Goal: Information Seeking & Learning: Check status

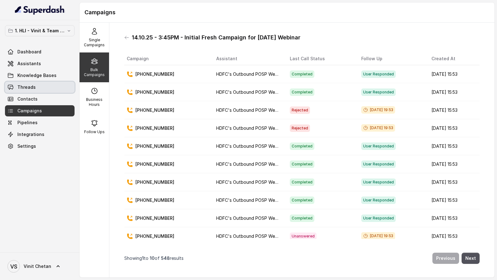
click at [31, 91] on link "Threads" at bounding box center [40, 87] width 70 height 11
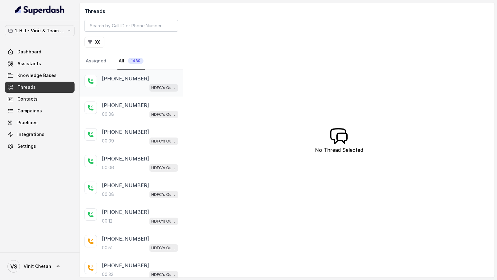
click at [125, 81] on p "[PHONE_NUMBER]" at bounding box center [125, 78] width 47 height 7
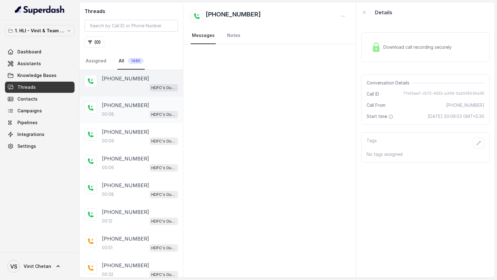
click at [115, 114] on div "00:08 HDFC's Outbound POSP Webinar Outreach AI Agent" at bounding box center [140, 114] width 76 height 8
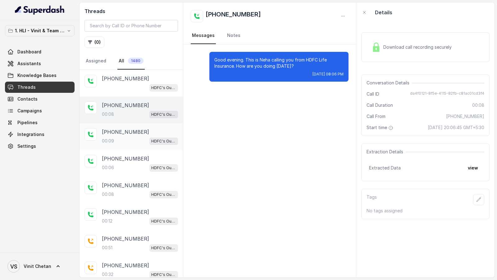
click at [112, 128] on p "[PHONE_NUMBER]" at bounding box center [125, 131] width 47 height 7
click at [124, 160] on p "[PHONE_NUMBER]" at bounding box center [125, 158] width 47 height 7
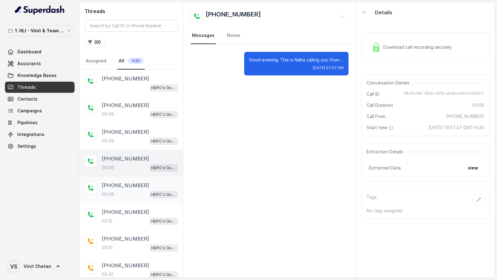
click at [123, 177] on div "[PHONE_NUMBER]:08 HDFC's Outbound POSP Webinar Outreach AI Agent" at bounding box center [130, 190] width 103 height 27
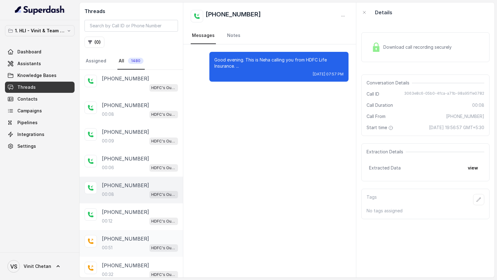
click at [118, 230] on div "[PHONE_NUMBER]:51 HDFC's Outbound POSP Webinar Outreach AI Agent" at bounding box center [130, 243] width 103 height 27
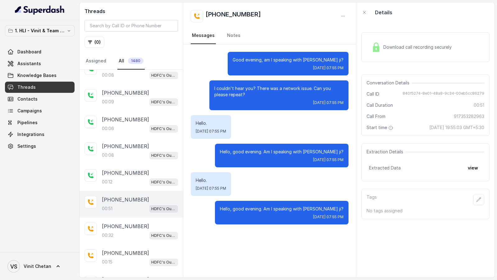
scroll to position [45, 0]
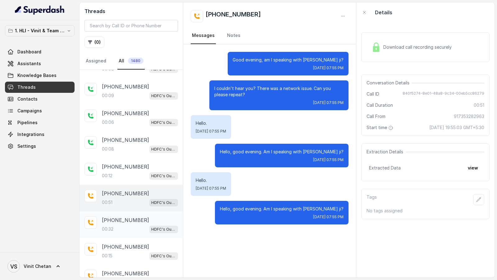
click at [125, 225] on div "00:32 HDFC's Outbound POSP Webinar Outreach AI Agent" at bounding box center [140, 229] width 76 height 8
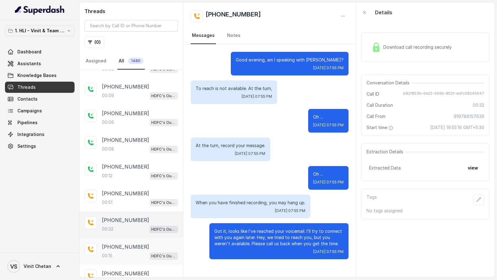
click at [121, 244] on p "[PHONE_NUMBER]" at bounding box center [125, 246] width 47 height 7
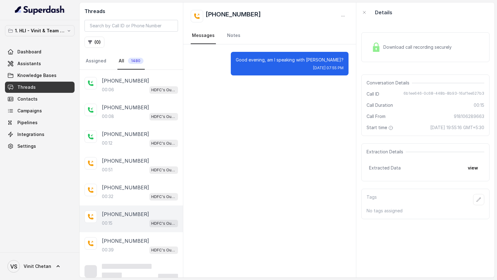
scroll to position [81, 0]
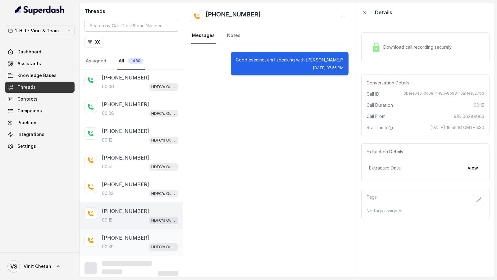
click at [125, 238] on p "[PHONE_NUMBER]" at bounding box center [125, 237] width 47 height 7
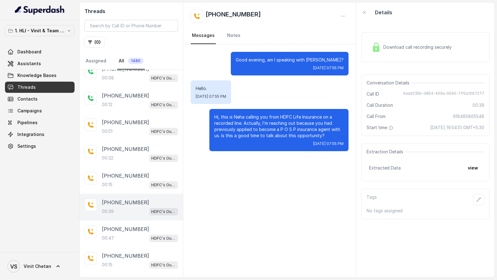
scroll to position [127, 0]
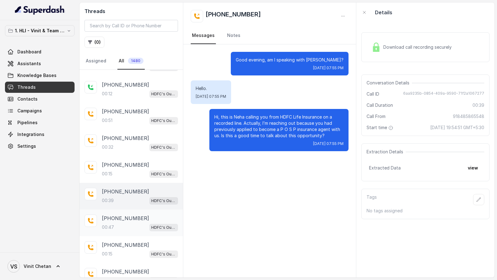
drag, startPoint x: 131, startPoint y: 223, endPoint x: 131, endPoint y: 229, distance: 5.9
click at [131, 223] on div "00:47 HDFC's Outbound POSP Webinar Outreach AI Agent" at bounding box center [140, 227] width 76 height 8
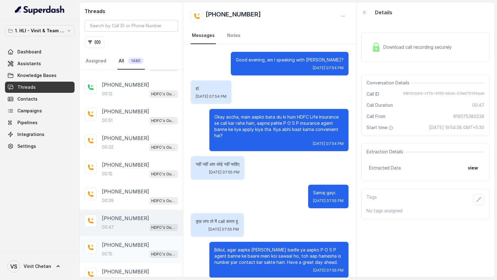
scroll to position [36, 0]
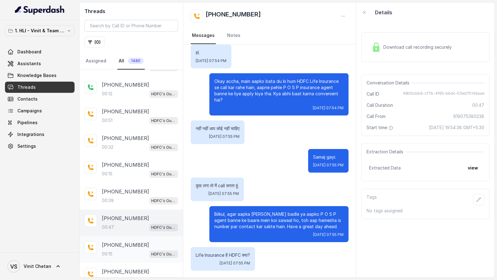
click at [130, 241] on p "[PHONE_NUMBER]" at bounding box center [125, 244] width 47 height 7
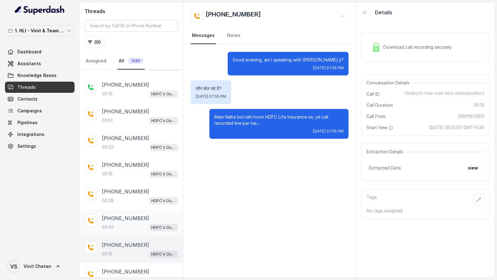
click at [143, 219] on div "[PHONE_NUMBER]" at bounding box center [140, 217] width 76 height 7
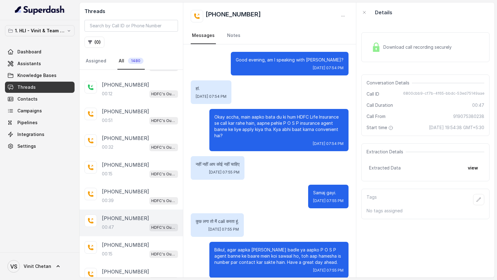
scroll to position [202, 0]
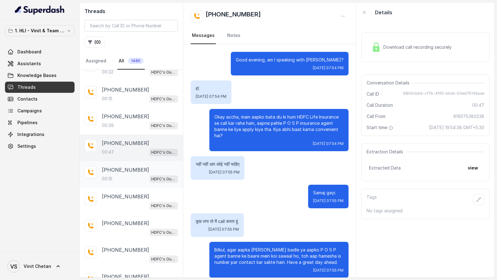
click at [144, 175] on div "00:15 HDFC's Outbound POSP Webinar Outreach AI Agent" at bounding box center [140, 179] width 76 height 8
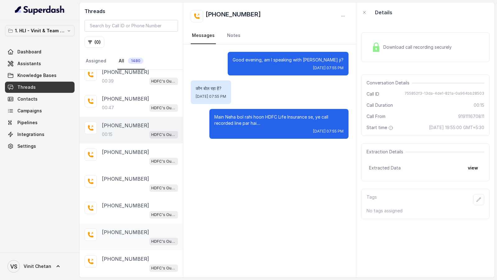
scroll to position [346, 0]
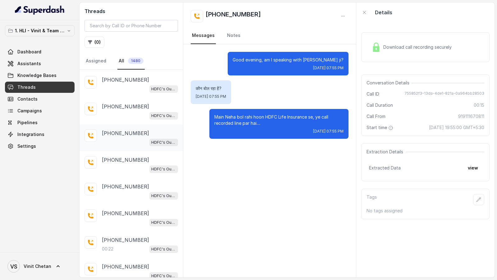
click at [139, 231] on div "[PHONE_NUMBER]:22 HDFC's Outbound POSP Webinar Outreach AI Agent" at bounding box center [130, 244] width 103 height 27
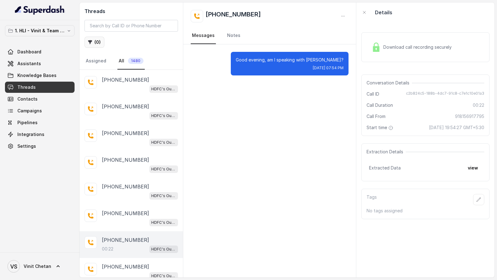
click at [95, 42] on button "( 0 )" at bounding box center [94, 42] width 20 height 11
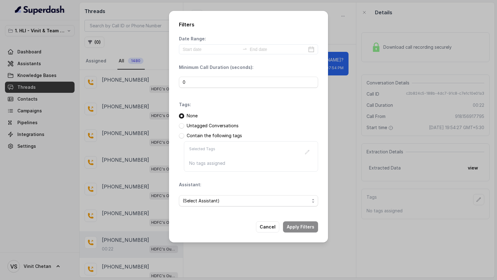
click at [114, 136] on div "Filters Date Range: Minimum Call Duration (seconds): 0 Tags: None Untagged Conv…" at bounding box center [248, 140] width 497 height 280
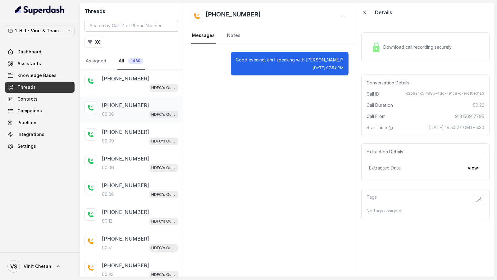
click at [136, 110] on div "00:08 HDFC's Outbound POSP Webinar Outreach AI Agent" at bounding box center [140, 114] width 76 height 8
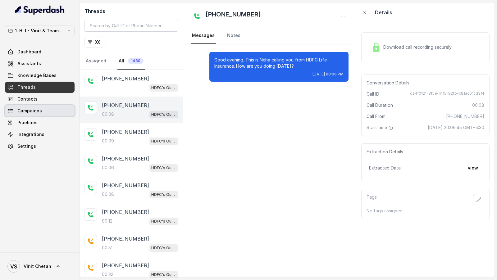
click at [41, 110] on link "Campaigns" at bounding box center [40, 110] width 70 height 11
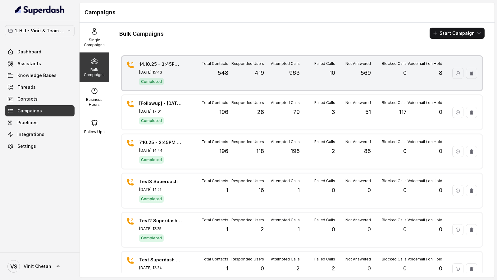
click at [196, 82] on div "Total Contacts 548" at bounding box center [210, 73] width 36 height 24
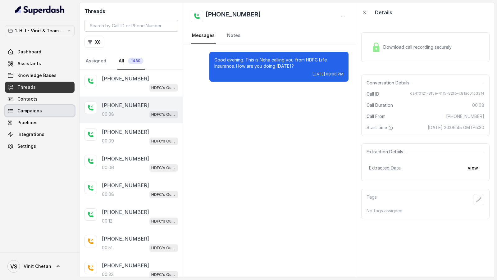
click at [35, 115] on link "Campaigns" at bounding box center [40, 110] width 70 height 11
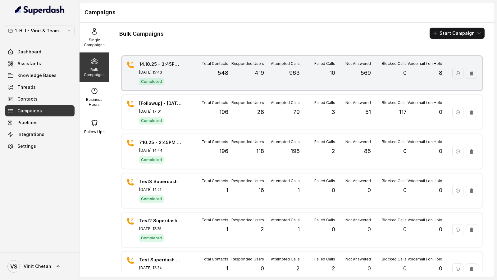
click at [199, 79] on div "Total Contacts 548" at bounding box center [210, 73] width 36 height 24
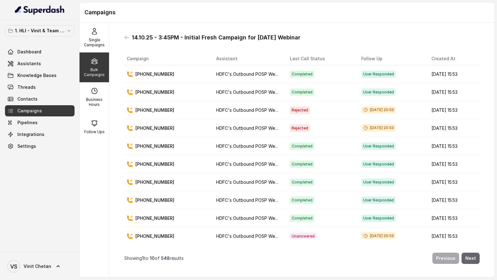
click at [473, 257] on button "Next" at bounding box center [470, 258] width 18 height 11
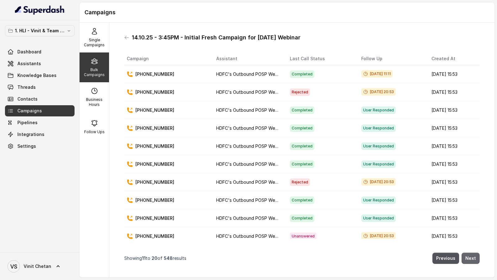
click at [473, 257] on button "Next" at bounding box center [470, 258] width 18 height 11
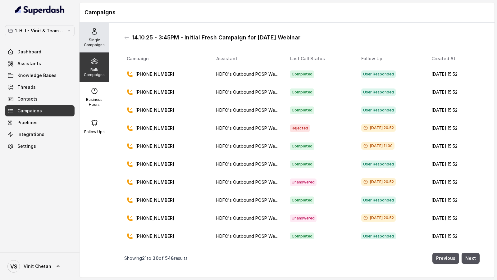
click at [96, 44] on p "Single Campaigns" at bounding box center [94, 43] width 25 height 10
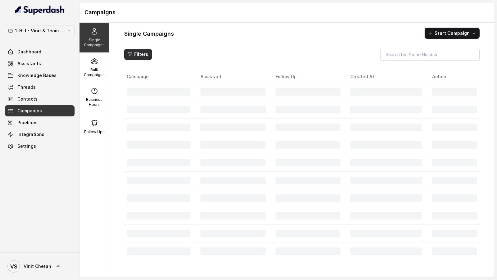
click at [134, 56] on button "Filters" at bounding box center [138, 54] width 28 height 11
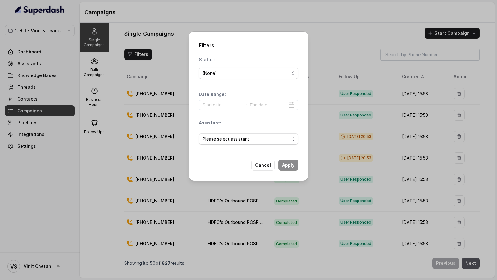
click at [255, 70] on div "(None)" at bounding box center [245, 73] width 87 height 7
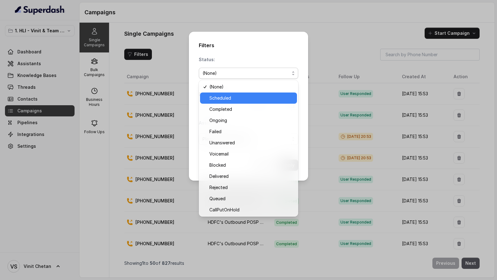
click at [230, 100] on span "Scheduled" at bounding box center [251, 97] width 84 height 7
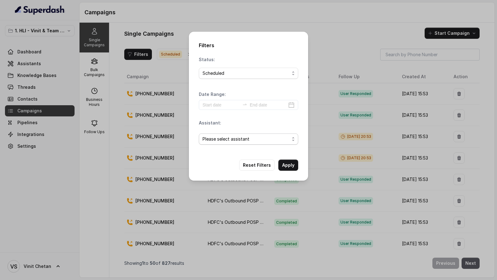
click at [257, 141] on span "Please select assistant" at bounding box center [245, 138] width 87 height 7
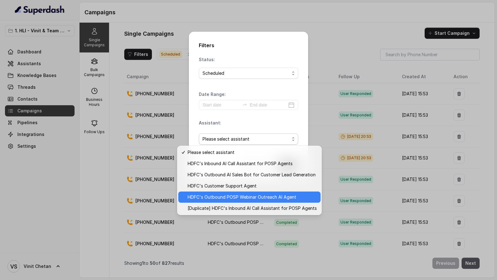
click at [242, 192] on div "HDFC's Outbound POSP Webinar Outreach AI Agent" at bounding box center [249, 196] width 142 height 11
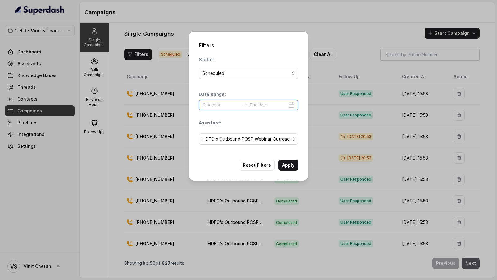
click at [209, 108] on input at bounding box center [220, 104] width 37 height 7
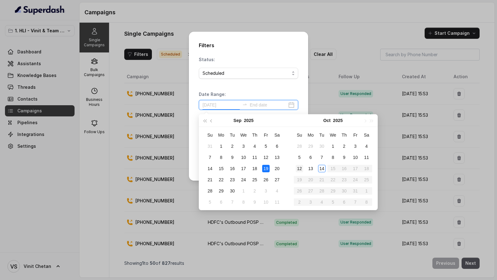
type input "2025-09-20"
type input "2025-10-14"
click at [322, 167] on div "14" at bounding box center [321, 168] width 7 height 7
type input "2025-10-14"
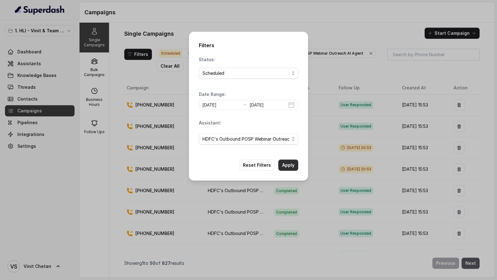
click at [291, 167] on button "Apply" at bounding box center [288, 165] width 20 height 11
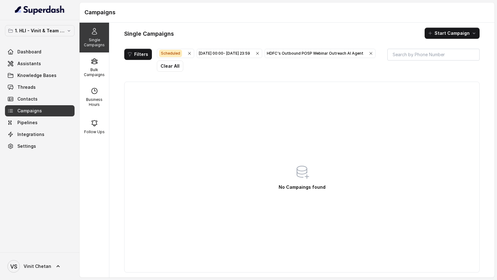
click at [187, 53] on icon "button" at bounding box center [189, 53] width 5 height 5
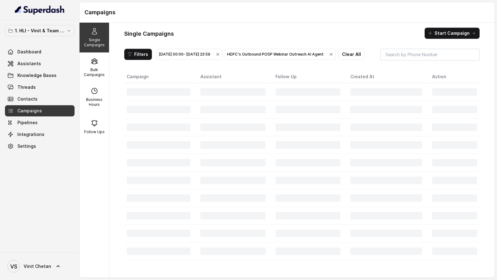
click at [208, 55] on div "Oct 14, 2025, 00:00 - Oct 14, 2025, 23:59" at bounding box center [189, 54] width 61 height 6
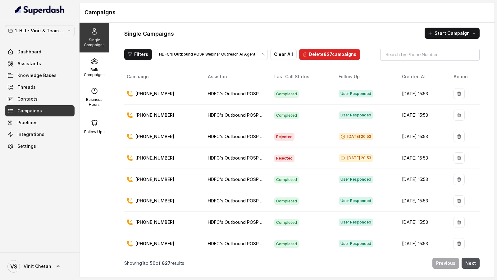
click at [216, 54] on div "HDFC's Outbound POSP Webinar Outreach AI Agent" at bounding box center [212, 54] width 106 height 6
drag, startPoint x: 317, startPoint y: 135, endPoint x: 358, endPoint y: 142, distance: 41.8
click at [358, 142] on td "Oct 14, 2025, 20:53" at bounding box center [364, 136] width 63 height 21
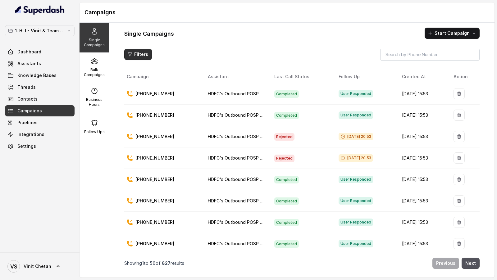
click at [133, 54] on button "Filters" at bounding box center [138, 54] width 28 height 11
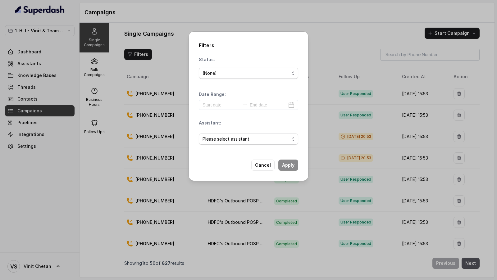
click at [215, 74] on div "(None)" at bounding box center [245, 73] width 87 height 7
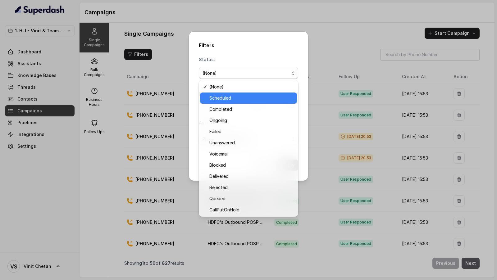
click at [227, 100] on span "Scheduled" at bounding box center [251, 97] width 84 height 7
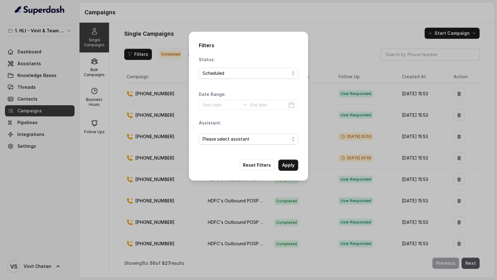
click at [328, 101] on div "Filters Status: Scheduled Date Range: Assistant: Please select assistant Reset …" at bounding box center [248, 140] width 497 height 280
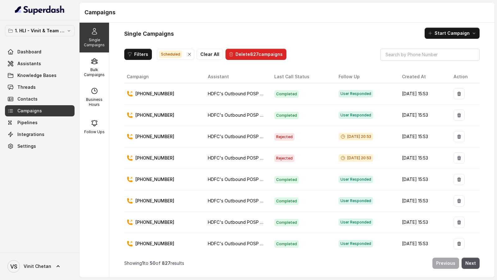
click at [144, 56] on button "Filters" at bounding box center [138, 54] width 28 height 11
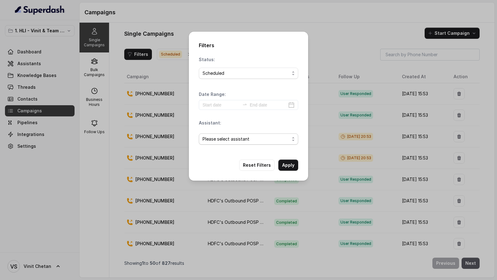
click at [223, 138] on span "Please select assistant" at bounding box center [245, 138] width 87 height 7
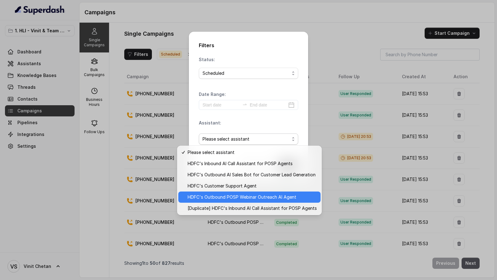
click at [235, 195] on span "HDFC's Outbound POSP Webinar Outreach AI Agent" at bounding box center [251, 196] width 129 height 7
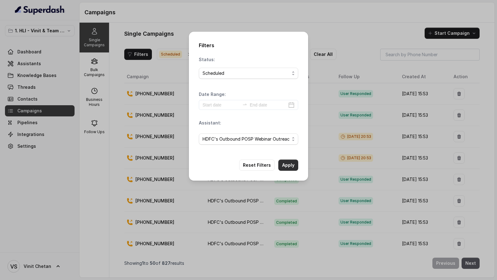
click at [284, 164] on button "Apply" at bounding box center [288, 165] width 20 height 11
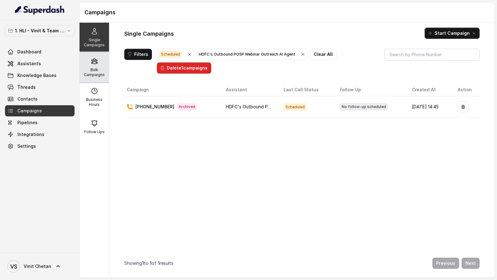
click at [89, 68] on p "Bulk Campaigns" at bounding box center [94, 72] width 25 height 10
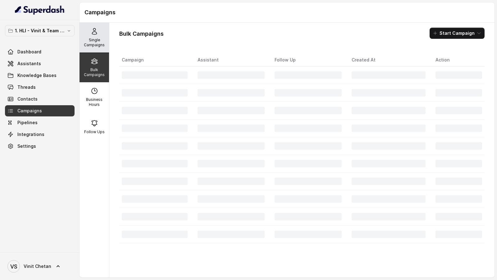
click at [97, 50] on div "Single Campaigns" at bounding box center [93, 38] width 29 height 30
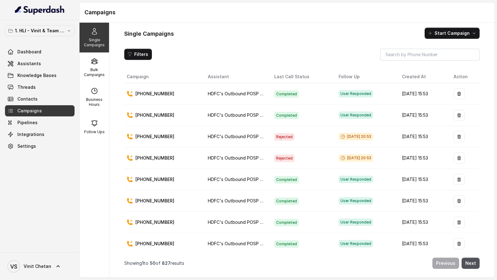
click at [340, 134] on icon at bounding box center [342, 136] width 5 height 5
drag, startPoint x: 321, startPoint y: 133, endPoint x: 370, endPoint y: 133, distance: 48.7
click at [370, 133] on div "Oct 14, 2025, 20:53" at bounding box center [364, 137] width 53 height 8
click at [338, 133] on span "Oct 14, 2025, 20:53" at bounding box center [355, 136] width 34 height 7
drag, startPoint x: 329, startPoint y: 132, endPoint x: 359, endPoint y: 132, distance: 30.4
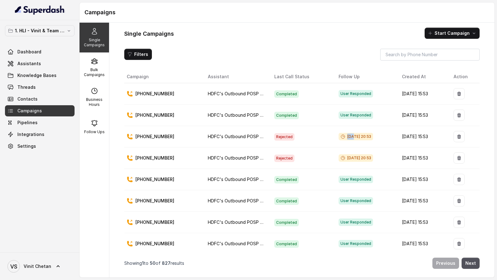
click at [359, 133] on span "Oct 14, 2025, 20:53" at bounding box center [355, 136] width 34 height 7
click at [338, 135] on span "Oct 14, 2025, 20:53" at bounding box center [355, 136] width 34 height 7
drag, startPoint x: 329, startPoint y: 135, endPoint x: 365, endPoint y: 135, distance: 36.6
click at [365, 135] on div "Oct 14, 2025, 20:53" at bounding box center [364, 137] width 53 height 8
click at [274, 133] on span "Rejected" at bounding box center [284, 136] width 20 height 7
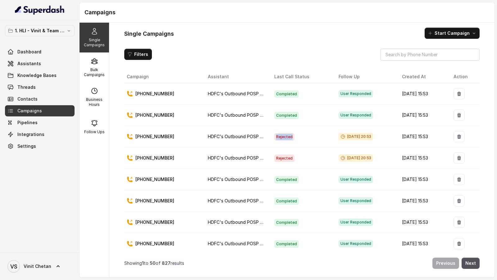
click at [274, 133] on span "Rejected" at bounding box center [284, 136] width 20 height 7
click at [141, 58] on button "Filters" at bounding box center [138, 54] width 28 height 11
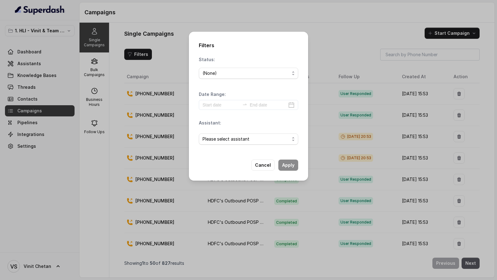
click at [155, 77] on div "Filters Status: (None) Date Range: Assistant: Please select assistant Cancel Ap…" at bounding box center [248, 140] width 497 height 280
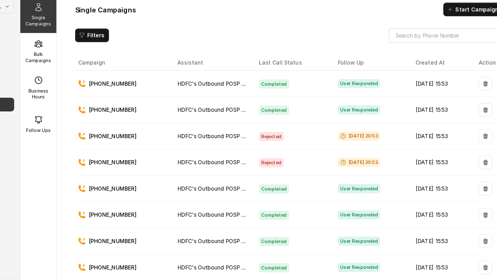
drag, startPoint x: 319, startPoint y: 133, endPoint x: 380, endPoint y: 133, distance: 61.8
click at [380, 133] on div "Oct 14, 2025, 20:53" at bounding box center [364, 137] width 53 height 8
click at [274, 136] on span "Rejected" at bounding box center [284, 136] width 20 height 7
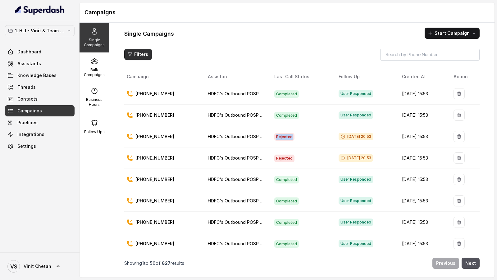
click at [144, 57] on button "Filters" at bounding box center [138, 54] width 28 height 11
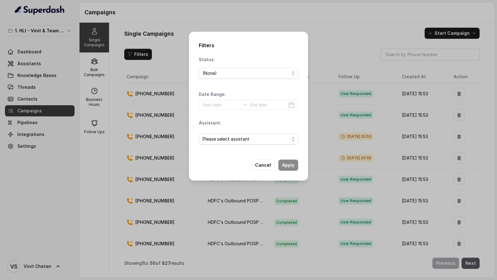
click at [230, 75] on div "(None)" at bounding box center [245, 73] width 87 height 7
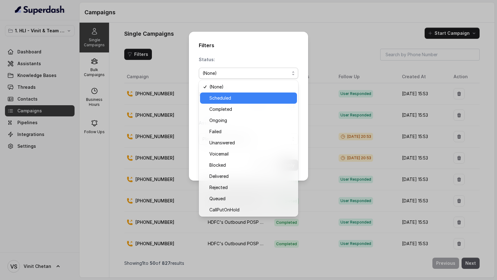
click at [230, 98] on span "Scheduled" at bounding box center [251, 97] width 84 height 7
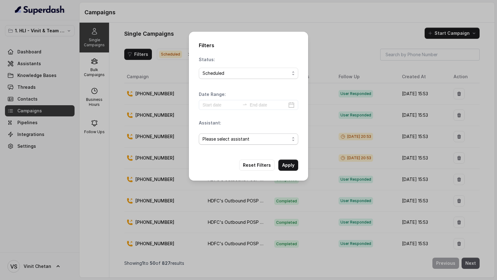
click at [278, 139] on span "Please select assistant" at bounding box center [245, 138] width 87 height 7
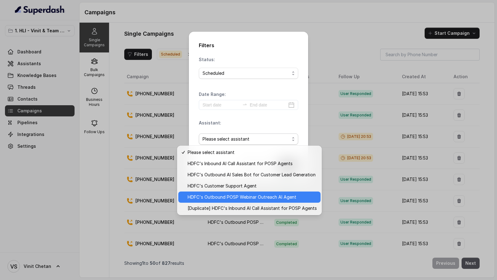
click at [264, 198] on span "HDFC's Outbound POSP Webinar Outreach AI Agent" at bounding box center [251, 196] width 129 height 7
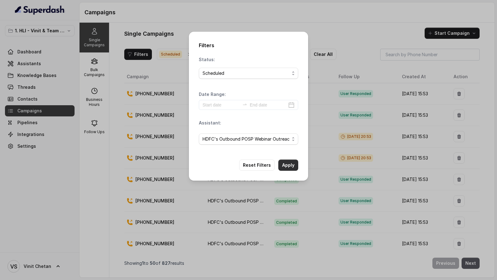
click at [288, 160] on button "Apply" at bounding box center [288, 165] width 20 height 11
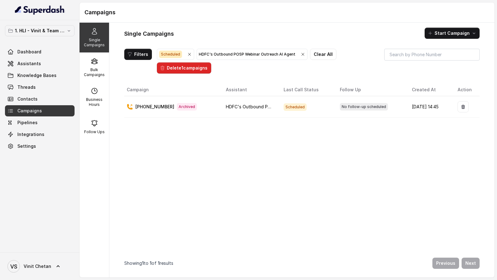
click at [183, 52] on div "Scheduled" at bounding box center [175, 54] width 33 height 7
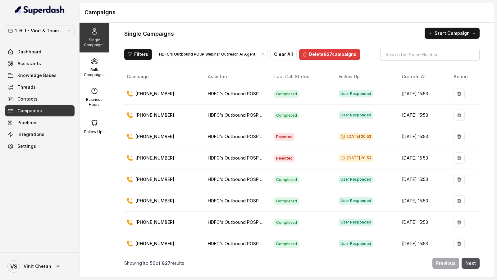
click at [321, 58] on button "Delete 827 campaigns" at bounding box center [329, 54] width 61 height 11
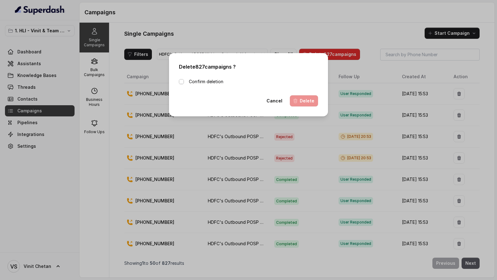
click at [180, 81] on span at bounding box center [181, 81] width 5 height 5
click at [268, 102] on button "Cancel" at bounding box center [274, 100] width 23 height 11
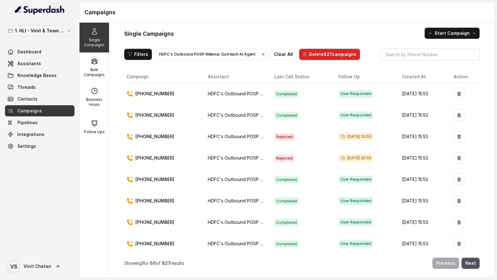
click at [260, 55] on icon "button" at bounding box center [262, 54] width 5 height 5
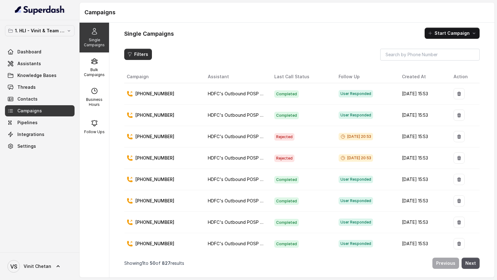
click at [138, 54] on button "Filters" at bounding box center [138, 54] width 28 height 11
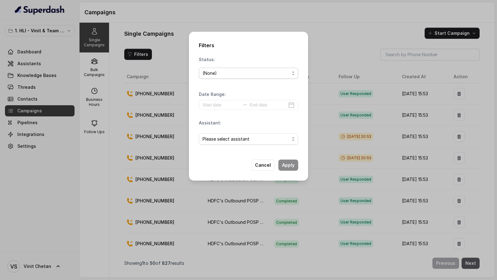
click at [236, 71] on div "(None)" at bounding box center [245, 73] width 87 height 7
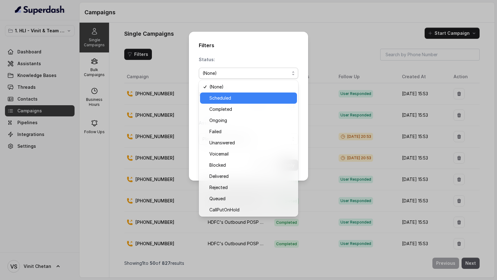
click at [235, 100] on span "Scheduled" at bounding box center [251, 97] width 84 height 7
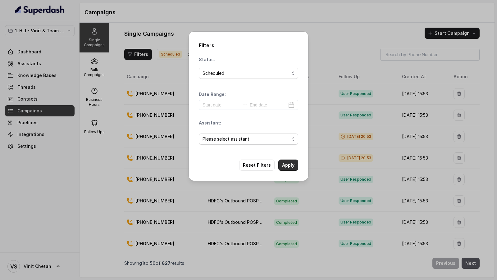
click at [291, 164] on button "Apply" at bounding box center [288, 165] width 20 height 11
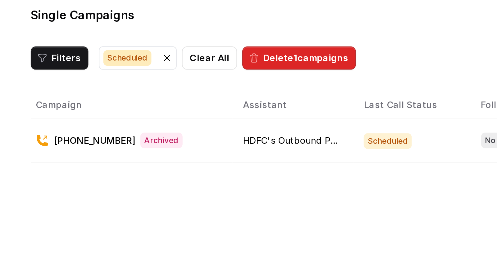
click at [189, 53] on icon "button" at bounding box center [189, 54] width 5 height 5
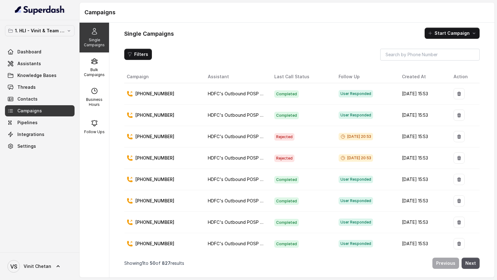
click at [338, 137] on span "Oct 14, 2025, 20:53" at bounding box center [355, 136] width 34 height 7
click at [139, 51] on button "Filters" at bounding box center [138, 54] width 28 height 11
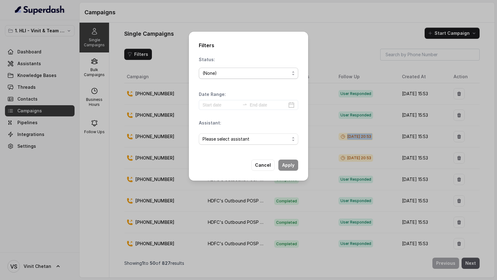
click at [218, 75] on div "(None)" at bounding box center [245, 73] width 87 height 7
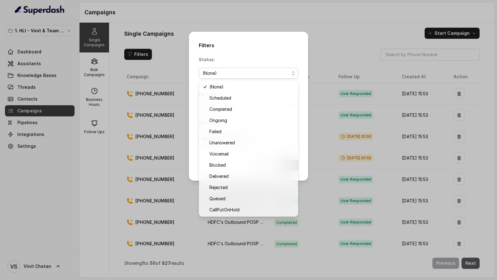
click at [151, 107] on div "Filters Status: (None) Date Range: Assistant: Please select assistant Cancel Ap…" at bounding box center [248, 140] width 497 height 280
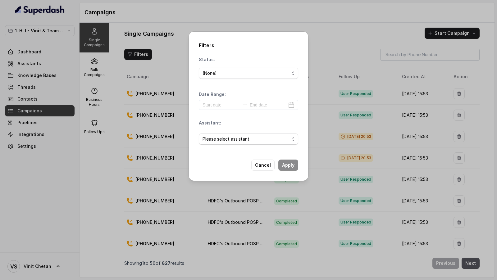
click at [141, 108] on div "Filters Status: (None) Date Range: Assistant: Please select assistant Cancel Ap…" at bounding box center [248, 140] width 497 height 280
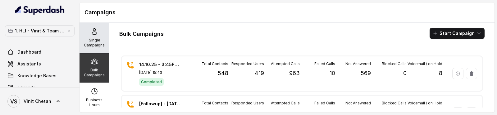
click at [96, 41] on p "Single Campaigns" at bounding box center [94, 43] width 25 height 10
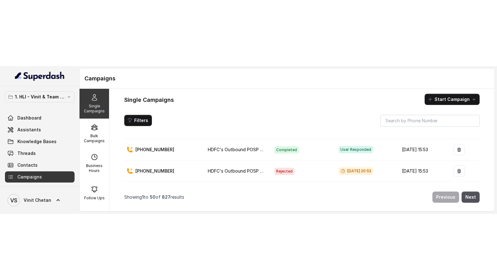
scroll to position [32, 0]
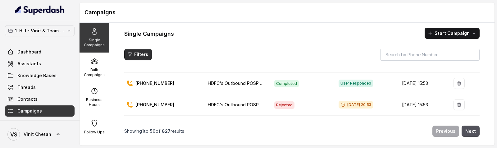
click at [149, 52] on button "Filters" at bounding box center [138, 54] width 28 height 11
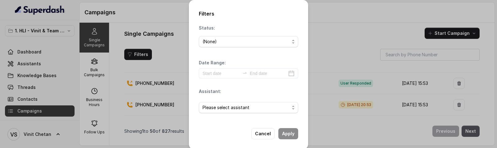
click at [241, 43] on div "(None)" at bounding box center [245, 41] width 87 height 7
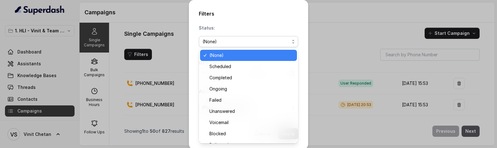
click at [251, 21] on div "Filters Status: (None) Date Range: Assistant: Please select assistant Cancel Ap…" at bounding box center [248, 74] width 119 height 149
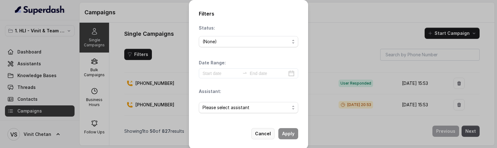
click at [257, 114] on button "Cancel" at bounding box center [262, 133] width 23 height 11
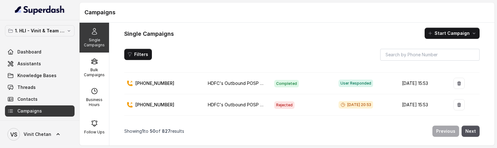
drag, startPoint x: 322, startPoint y: 100, endPoint x: 363, endPoint y: 101, distance: 40.7
click at [363, 101] on div "Oct 14, 2025, 20:53" at bounding box center [364, 105] width 53 height 8
click at [142, 51] on button "Filters" at bounding box center [138, 54] width 28 height 11
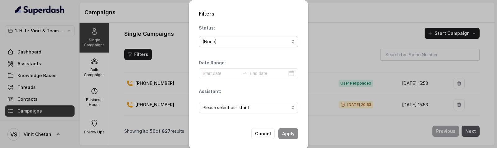
click at [211, 39] on div "(None)" at bounding box center [245, 41] width 87 height 7
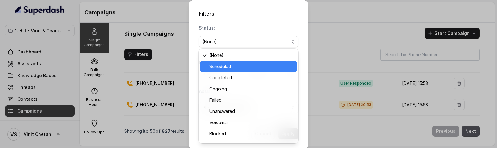
click at [222, 66] on span "Scheduled" at bounding box center [251, 66] width 84 height 7
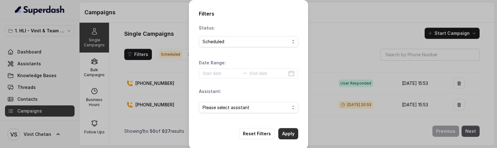
click at [283, 114] on button "Apply" at bounding box center [288, 133] width 20 height 11
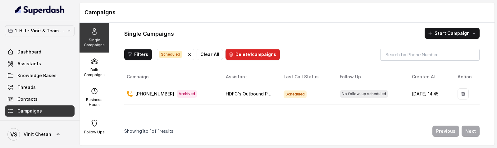
click at [189, 55] on icon "button" at bounding box center [189, 54] width 5 height 5
